Goal: Entertainment & Leisure: Consume media (video, audio)

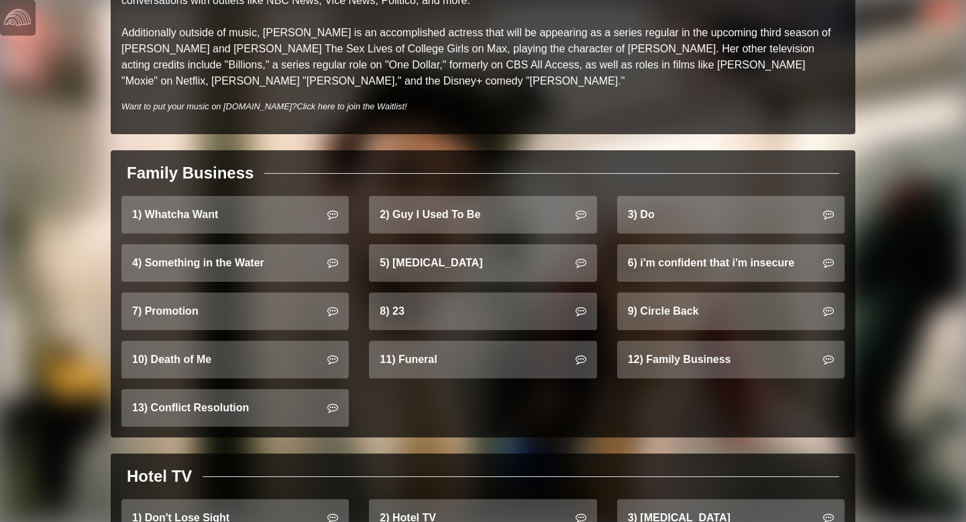
scroll to position [829, 0]
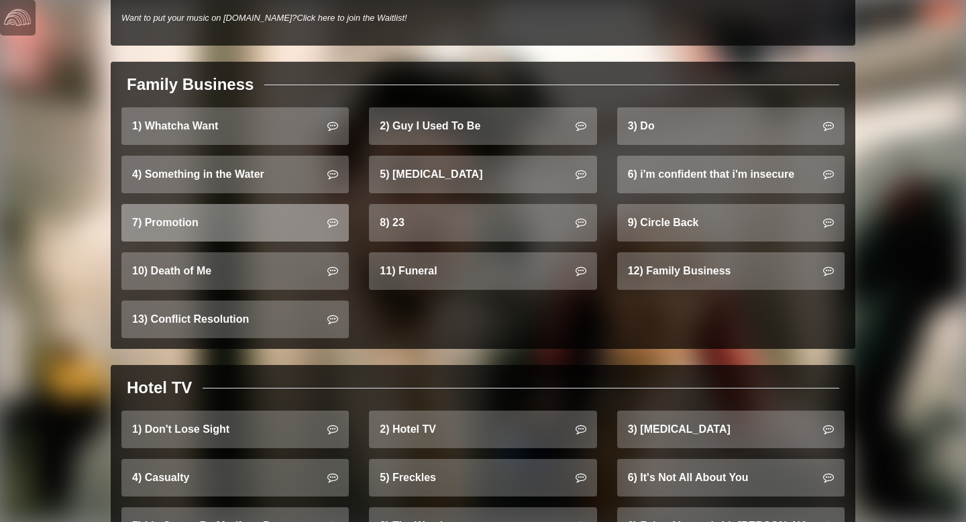
click at [223, 210] on link "7) Promotion" at bounding box center [235, 223] width 228 height 38
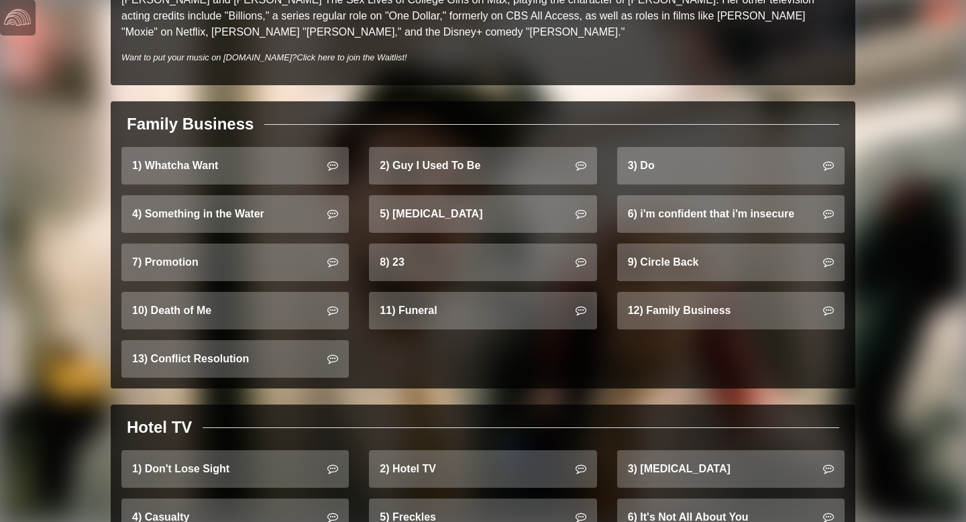
scroll to position [793, 0]
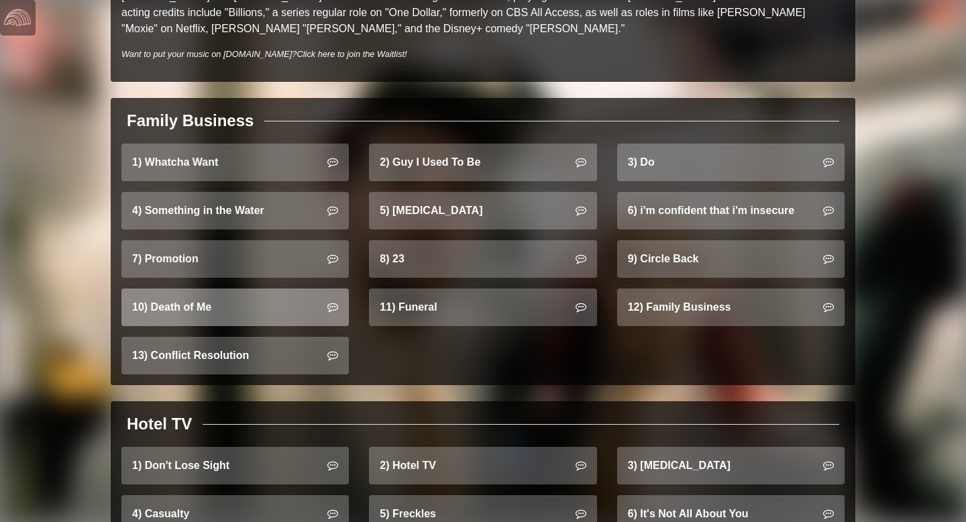
click at [240, 290] on link "10) Death of Me" at bounding box center [235, 308] width 228 height 38
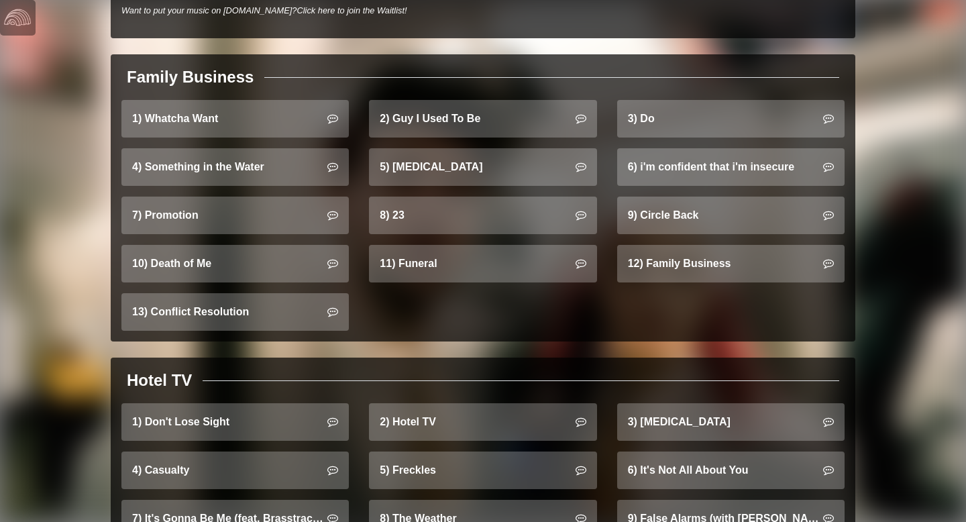
scroll to position [767, 0]
